Goal: Task Accomplishment & Management: Use online tool/utility

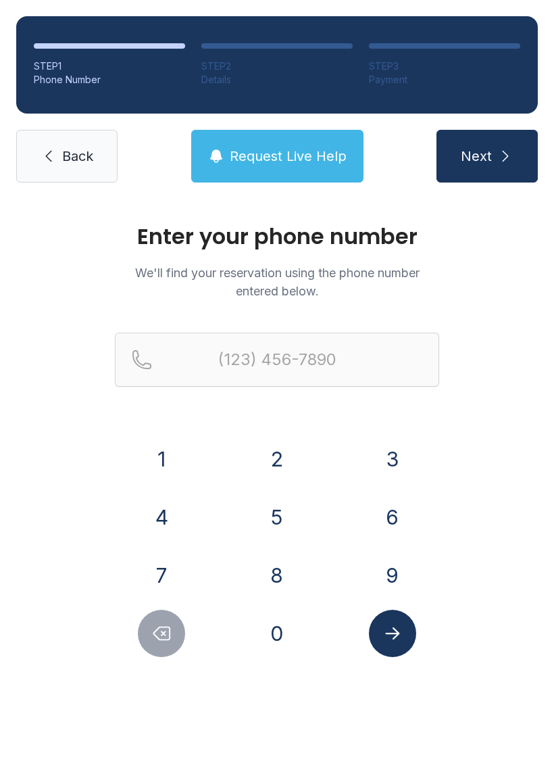
click at [284, 566] on button "8" at bounding box center [276, 574] width 47 height 47
click at [274, 618] on button "0" at bounding box center [276, 633] width 47 height 47
click at [393, 456] on button "3" at bounding box center [392, 458] width 47 height 47
click at [288, 567] on button "8" at bounding box center [276, 574] width 47 height 47
click at [387, 450] on button "3" at bounding box center [392, 458] width 47 height 47
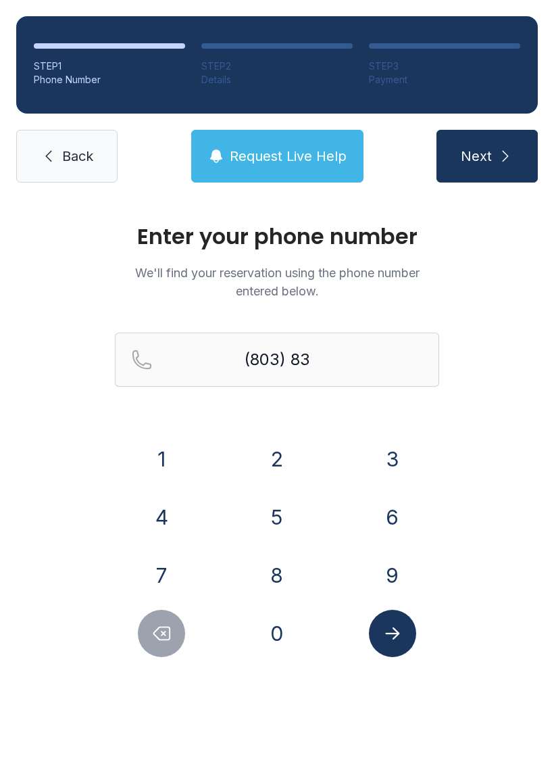
click at [387, 449] on button "3" at bounding box center [392, 458] width 47 height 47
click at [286, 462] on button "2" at bounding box center [276, 458] width 47 height 47
click at [283, 620] on button "0" at bounding box center [276, 633] width 47 height 47
click at [285, 448] on button "2" at bounding box center [276, 458] width 47 height 47
click at [164, 565] on button "7" at bounding box center [161, 574] width 47 height 47
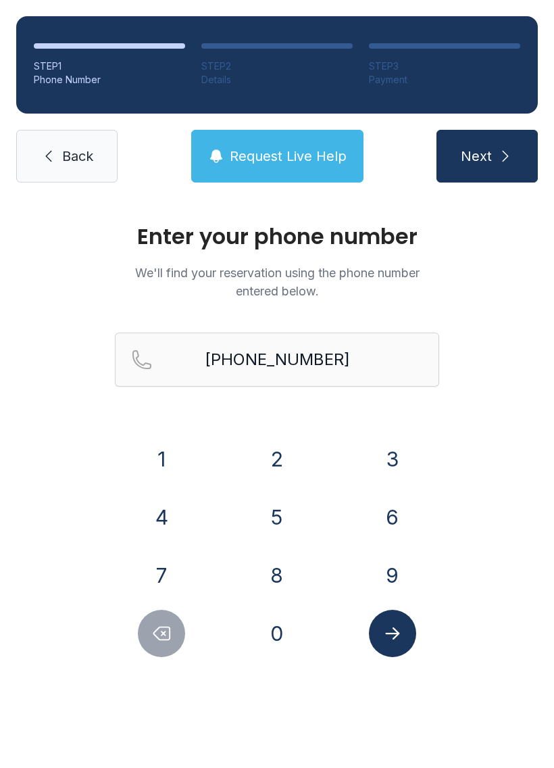
click at [393, 631] on icon "Submit lookup form" at bounding box center [393, 633] width 20 height 20
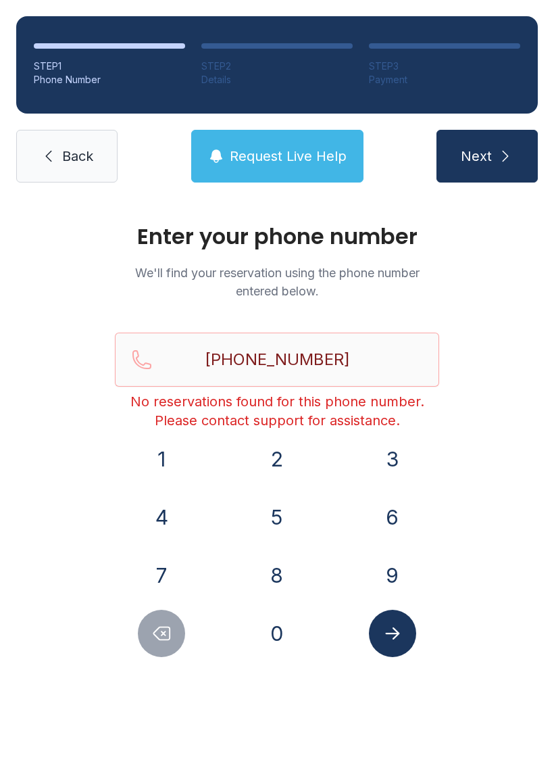
click at [276, 157] on span "Request Live Help" at bounding box center [288, 156] width 117 height 19
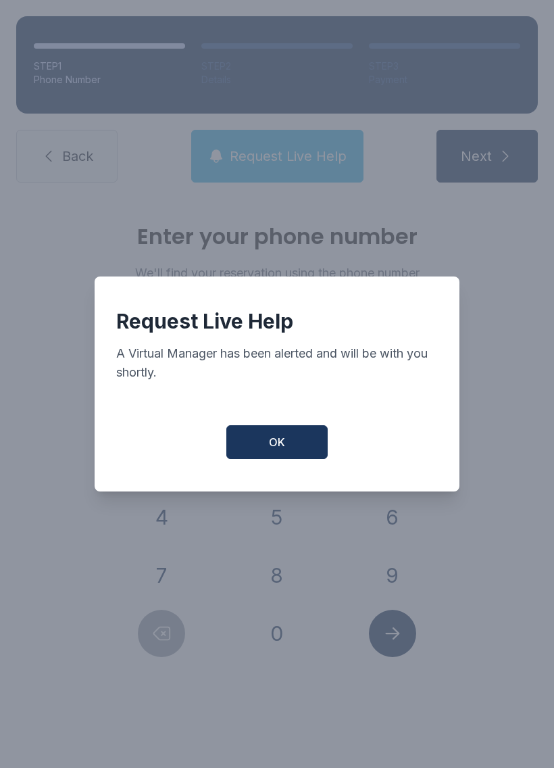
click at [292, 449] on button "OK" at bounding box center [276, 442] width 101 height 34
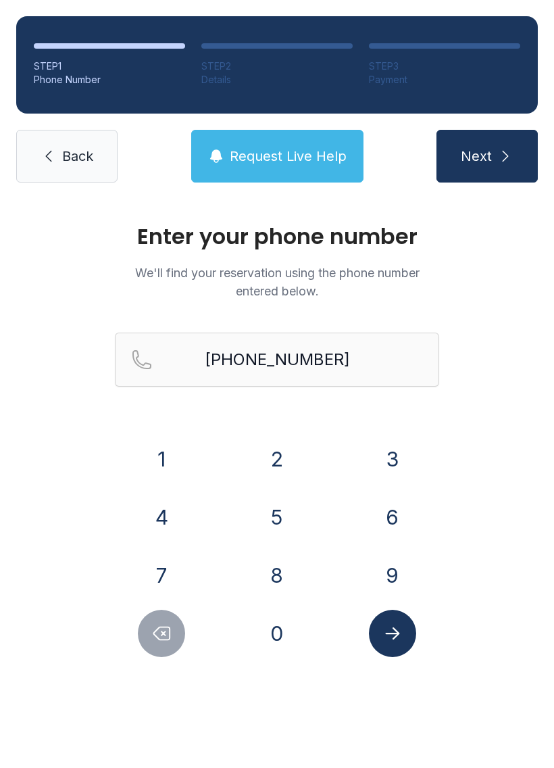
click at [495, 154] on button "Next" at bounding box center [487, 156] width 101 height 53
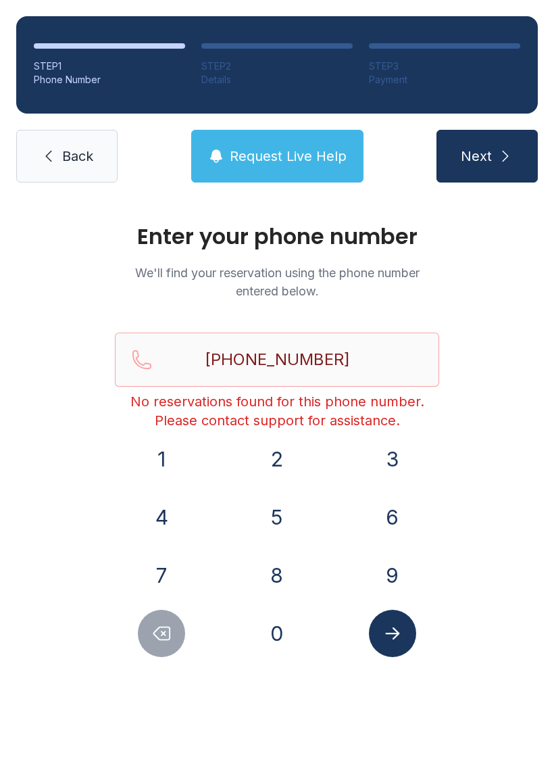
click at [399, 626] on icon "Submit lookup form" at bounding box center [393, 633] width 20 height 20
click at [168, 628] on icon "Delete number" at bounding box center [161, 633] width 20 height 20
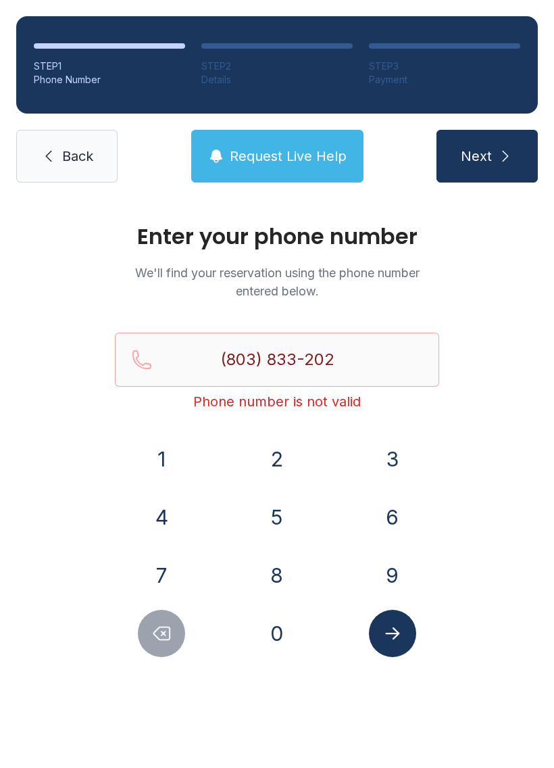
click at [168, 635] on icon "Delete number" at bounding box center [161, 633] width 20 height 20
click at [168, 632] on icon "Delete number" at bounding box center [161, 633] width 20 height 20
click at [169, 641] on icon "Delete number" at bounding box center [161, 633] width 20 height 20
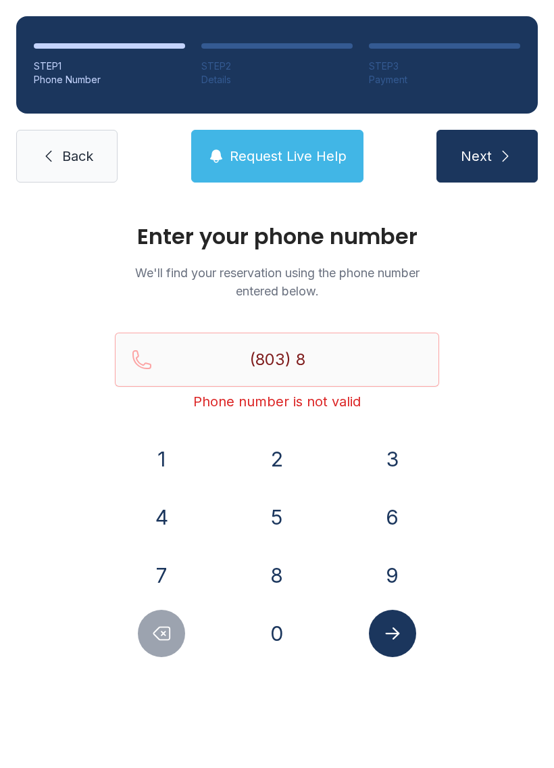
click at [168, 641] on icon "Delete number" at bounding box center [161, 633] width 20 height 20
click at [168, 643] on button "Delete number" at bounding box center [161, 633] width 47 height 47
type input "(8"
click at [170, 643] on icon "Delete number" at bounding box center [161, 633] width 20 height 20
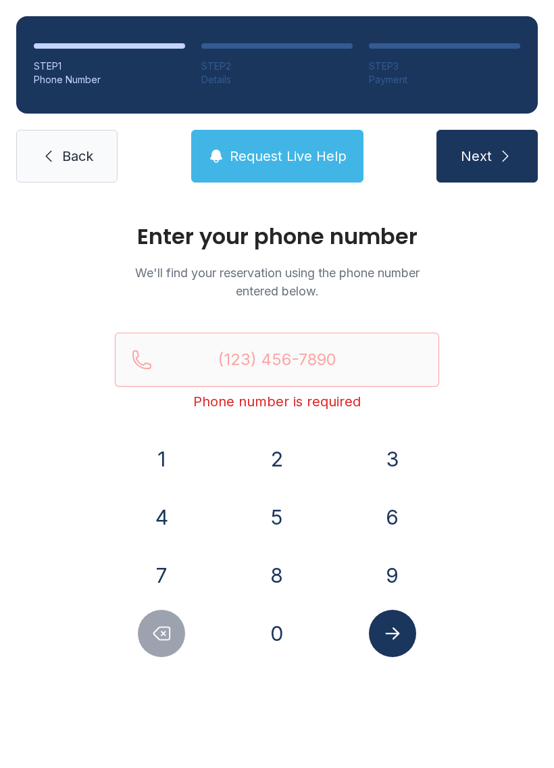
click at [170, 643] on icon "Delete number" at bounding box center [161, 633] width 20 height 20
click at [173, 635] on button "Delete number" at bounding box center [161, 633] width 47 height 47
click at [91, 135] on link "Back" at bounding box center [66, 156] width 101 height 53
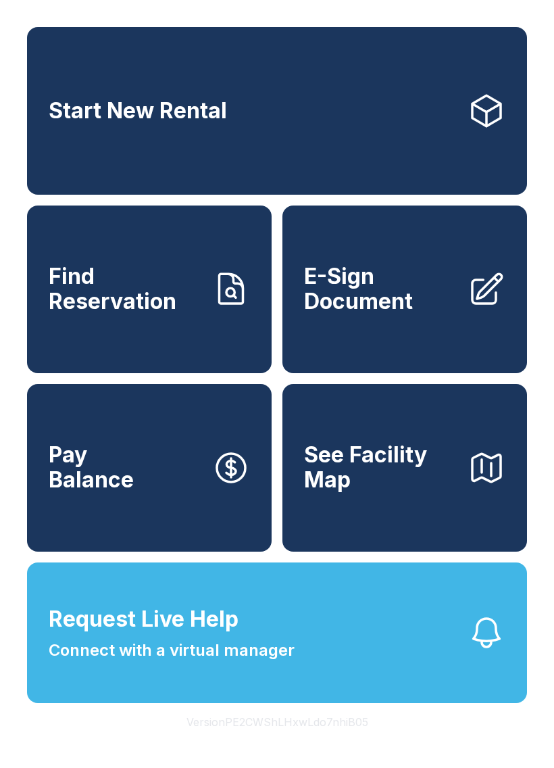
click at [334, 664] on button "Request Live Help Connect with a virtual manager" at bounding box center [277, 632] width 500 height 141
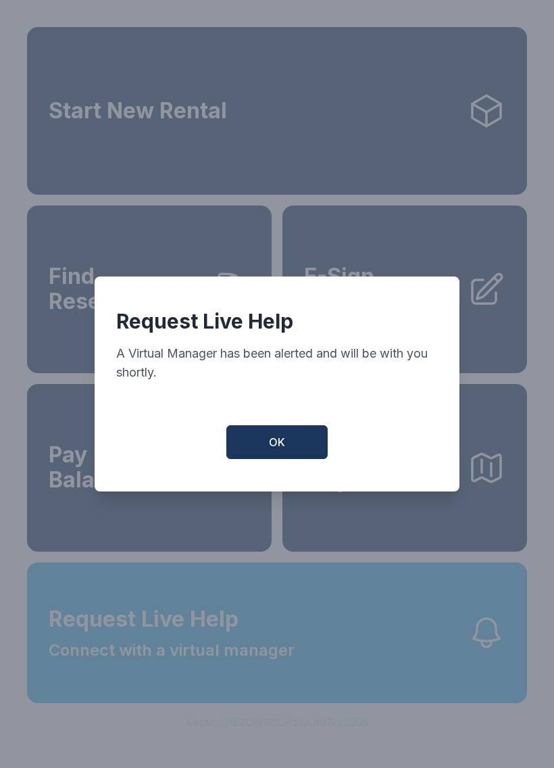
click at [283, 450] on span "OK" at bounding box center [277, 442] width 16 height 16
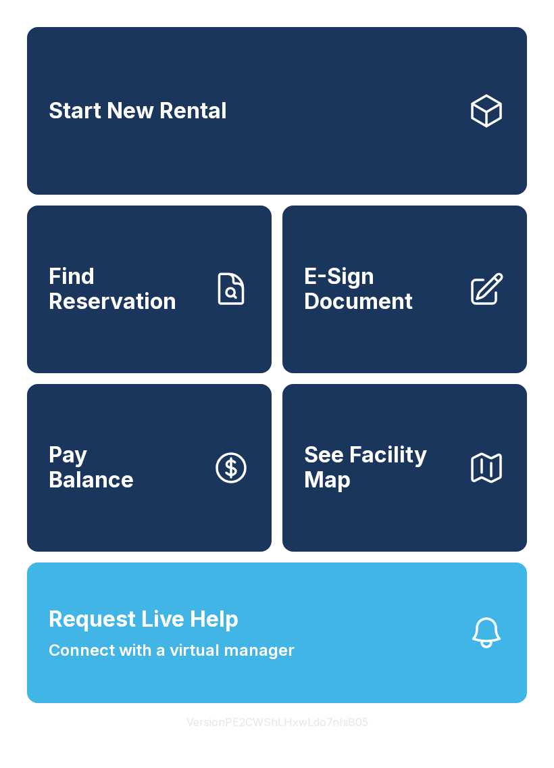
click at [353, 314] on span "E-Sign Document" at bounding box center [380, 288] width 153 height 49
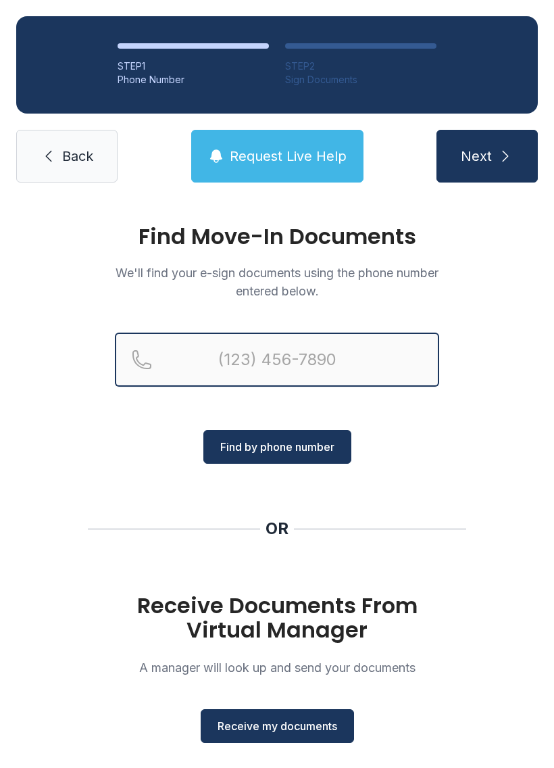
click at [247, 357] on input "Reservation phone number" at bounding box center [277, 360] width 324 height 54
type input "[PHONE_NUMBER]"
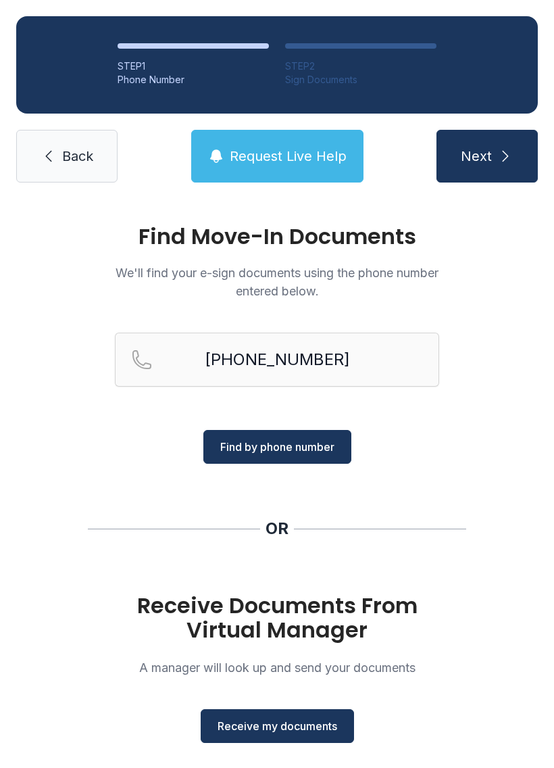
click at [299, 443] on span "Find by phone number" at bounding box center [277, 447] width 114 height 16
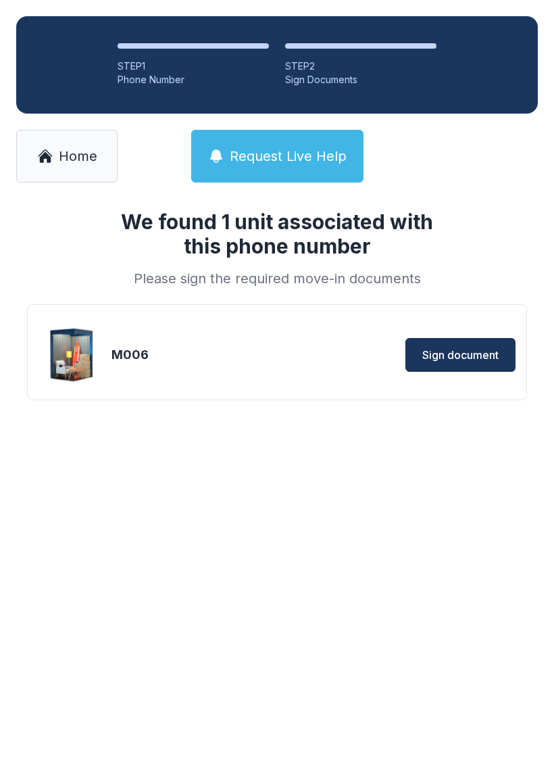
click at [471, 352] on span "Sign document" at bounding box center [460, 355] width 76 height 16
click at [481, 349] on span "Sign document" at bounding box center [460, 355] width 76 height 16
click at [76, 149] on span "Home" at bounding box center [78, 156] width 39 height 19
